Goal: Check status

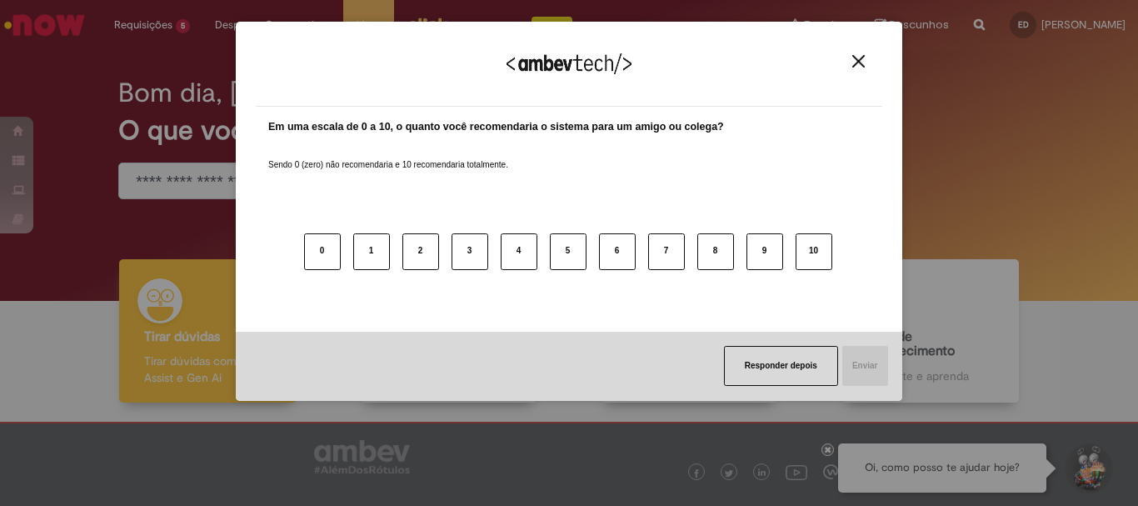
click at [867, 61] on button "Close" at bounding box center [858, 61] width 22 height 14
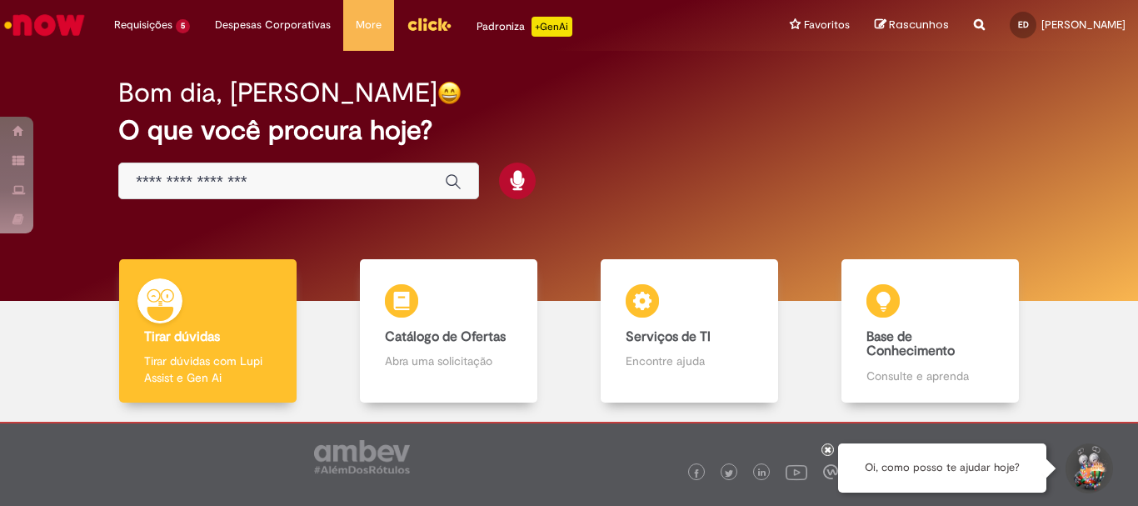
scroll to position [82, 0]
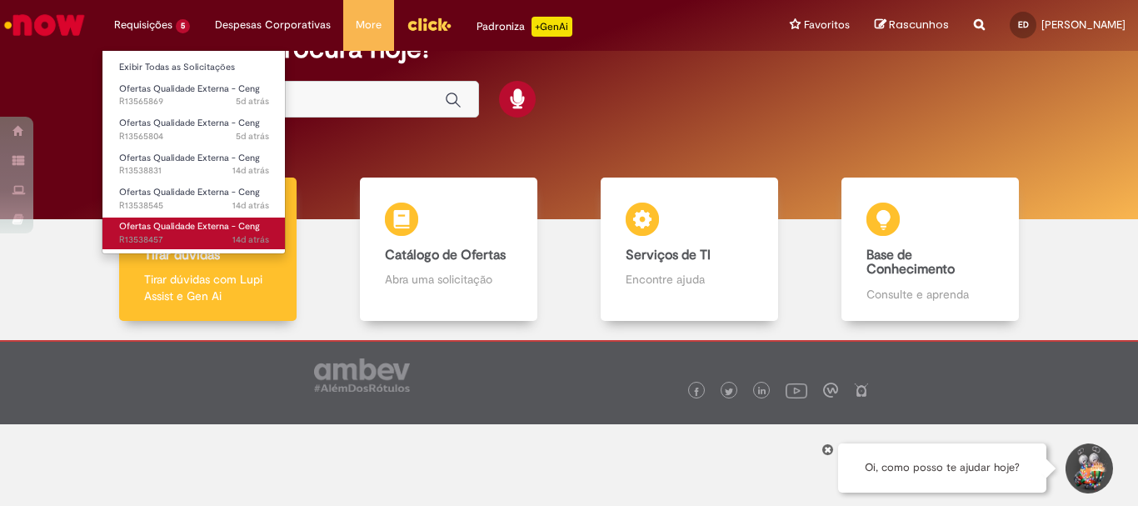
click at [214, 225] on span "Ofertas Qualidade Externa - Ceng" at bounding box center [189, 226] width 141 height 12
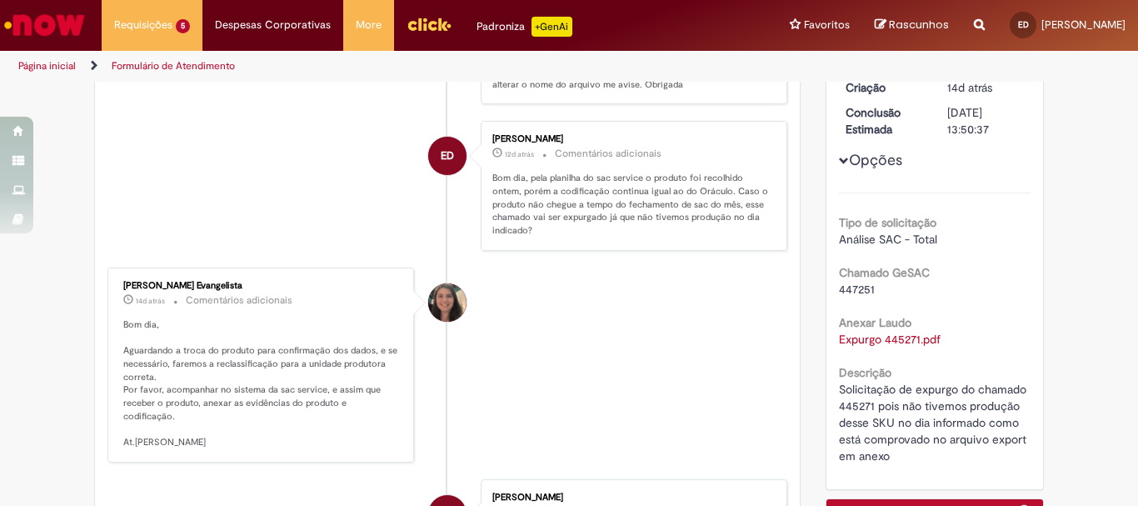
scroll to position [96, 0]
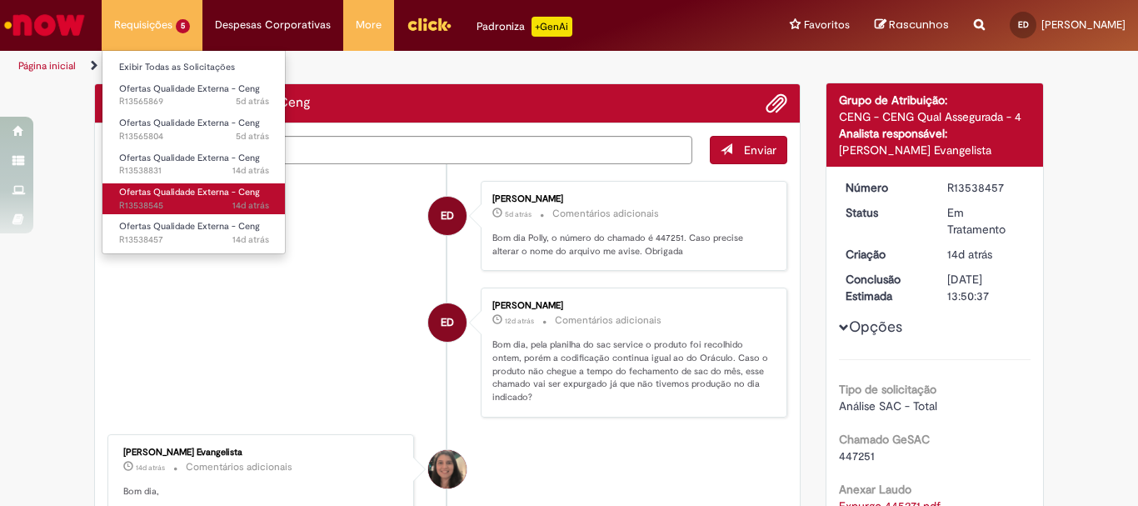
click at [147, 191] on span "Ofertas Qualidade Externa - Ceng" at bounding box center [189, 192] width 141 height 12
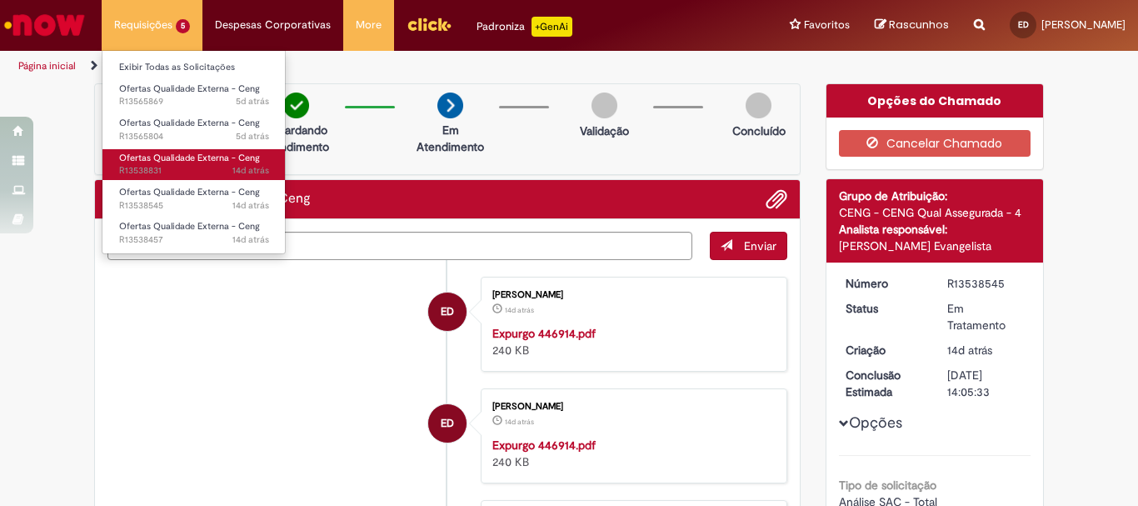
click at [232, 159] on span "Ofertas Qualidade Externa - Ceng" at bounding box center [189, 158] width 141 height 12
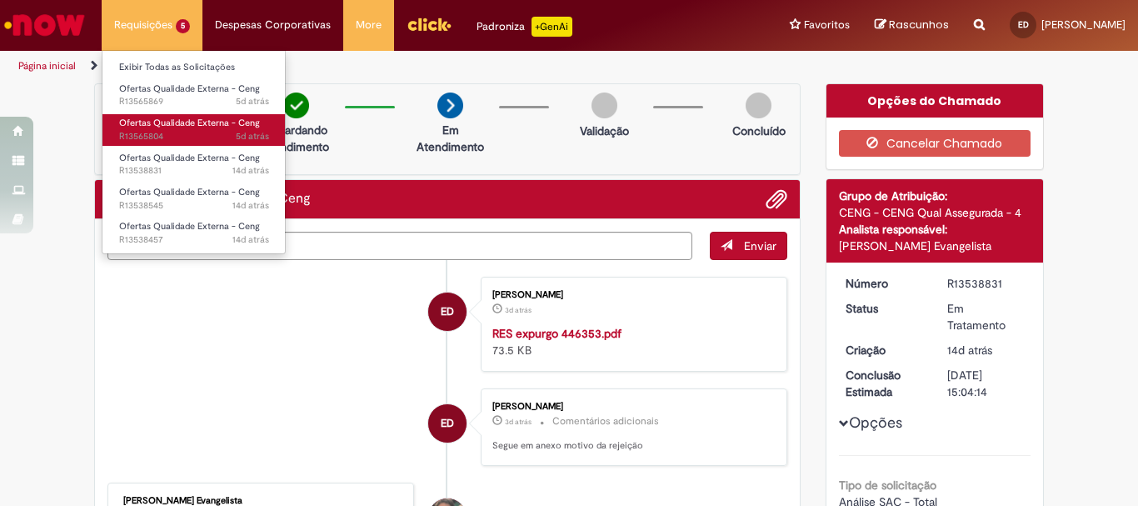
click at [221, 127] on span "Ofertas Qualidade Externa - Ceng" at bounding box center [189, 123] width 141 height 12
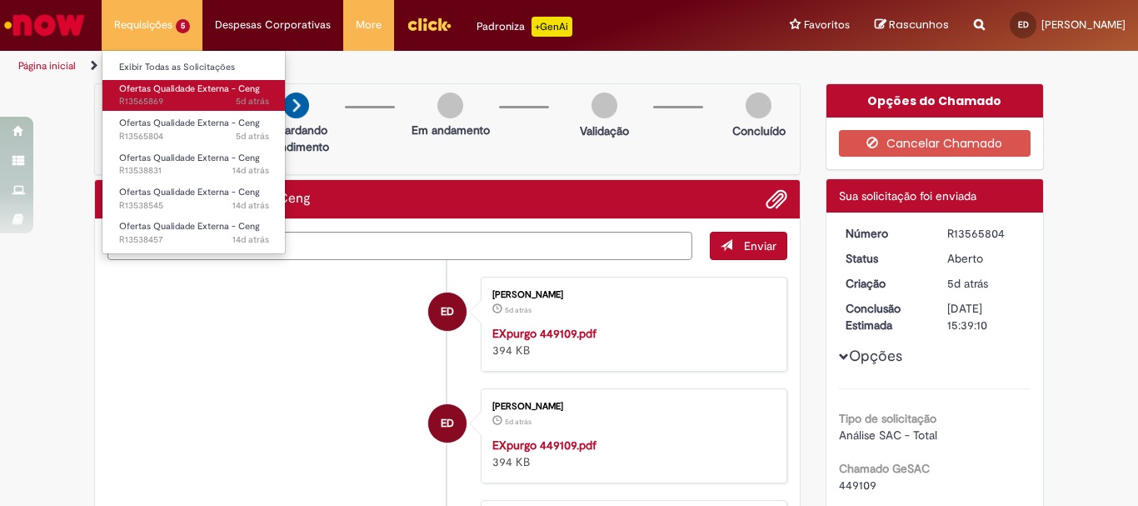
click at [234, 92] on span "Ofertas Qualidade Externa - Ceng" at bounding box center [189, 88] width 141 height 12
